Goal: Information Seeking & Learning: Learn about a topic

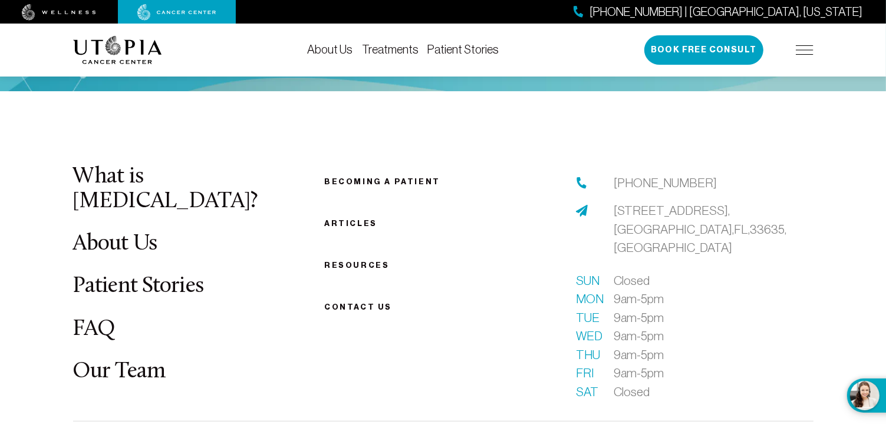
scroll to position [4537, 0]
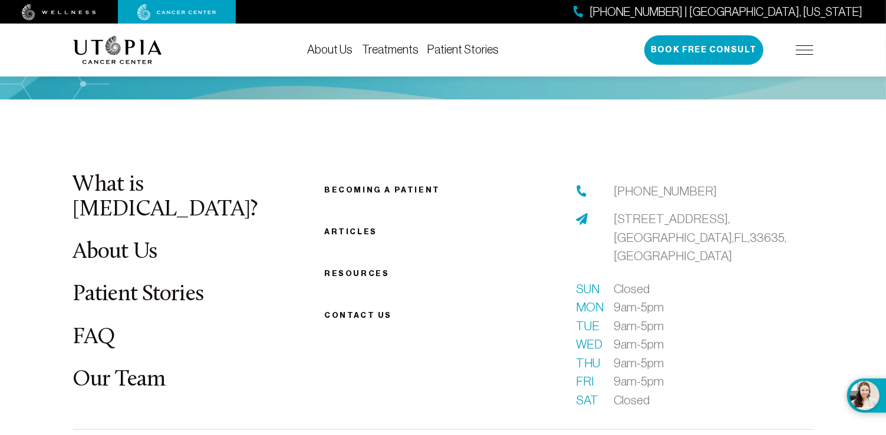
click at [139, 369] on link "Our Team" at bounding box center [119, 380] width 93 height 23
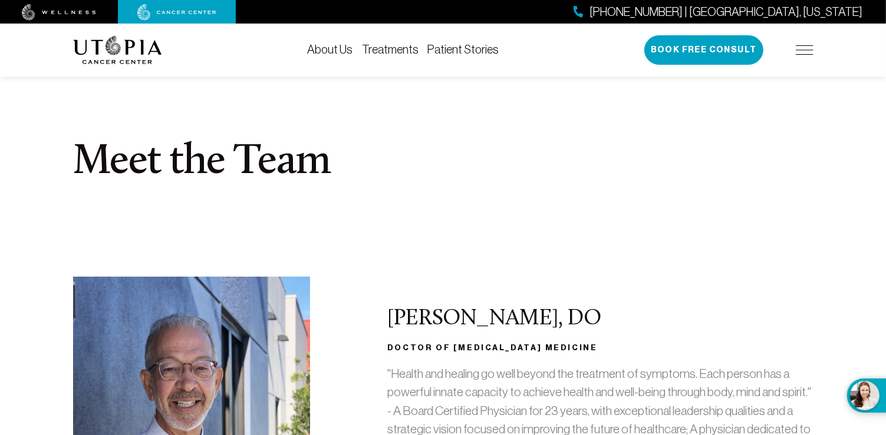
click at [384, 51] on link "Treatments" at bounding box center [390, 49] width 57 height 13
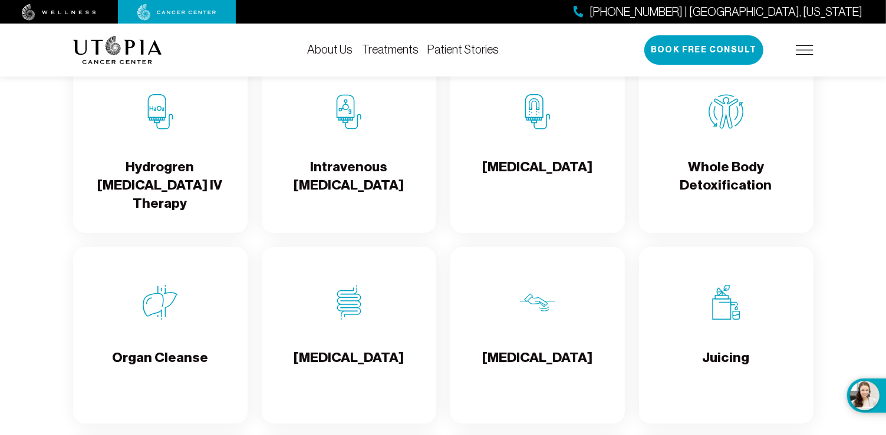
scroll to position [1355, 0]
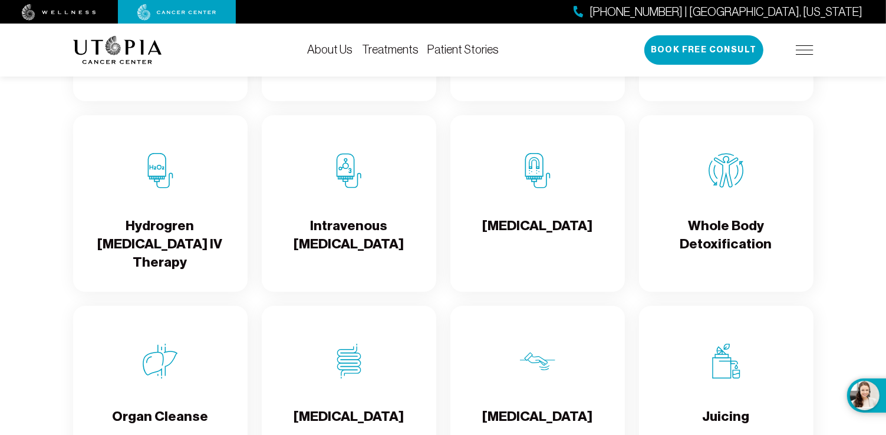
click at [532, 243] on h4 "[MEDICAL_DATA]" at bounding box center [537, 236] width 110 height 38
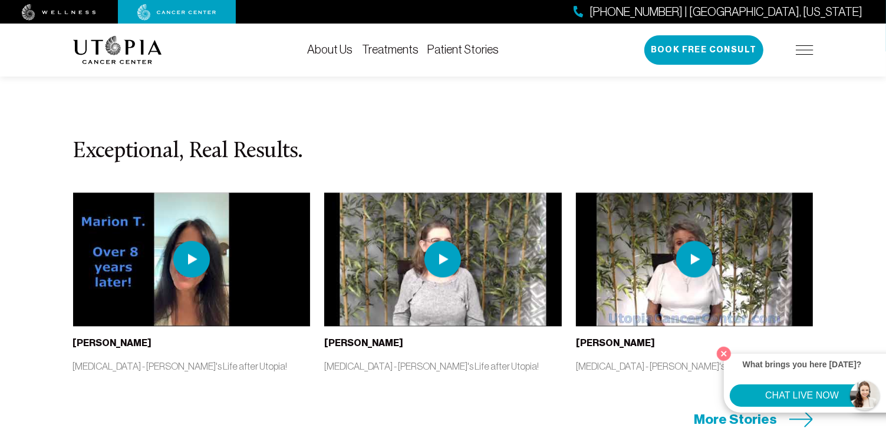
scroll to position [2593, 0]
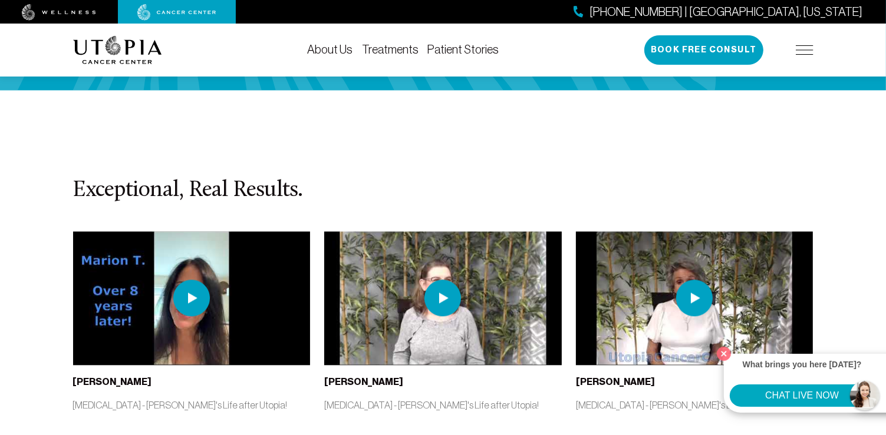
click at [724, 232] on img at bounding box center [694, 298] width 237 height 133
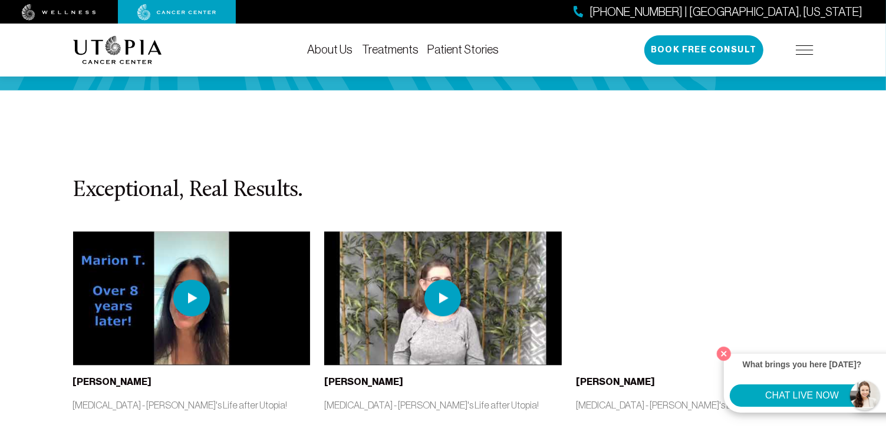
click at [658, 375] on div "[PERSON_NAME]" at bounding box center [694, 382] width 237 height 15
